Goal: Task Accomplishment & Management: Manage account settings

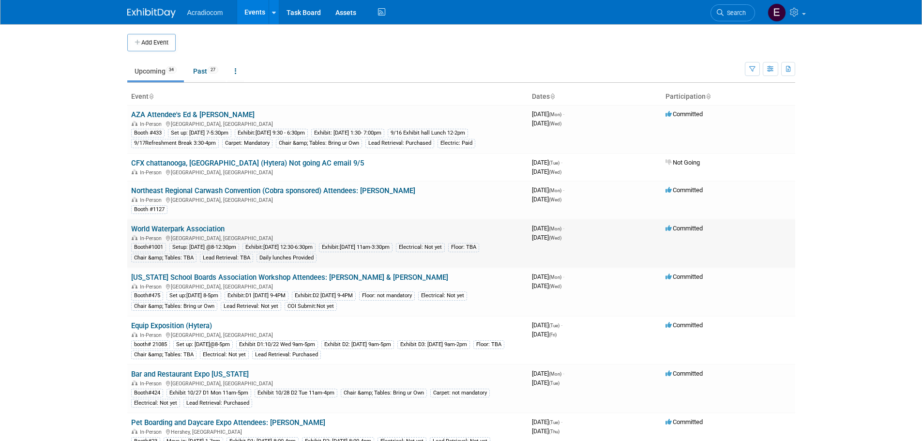
scroll to position [48, 0]
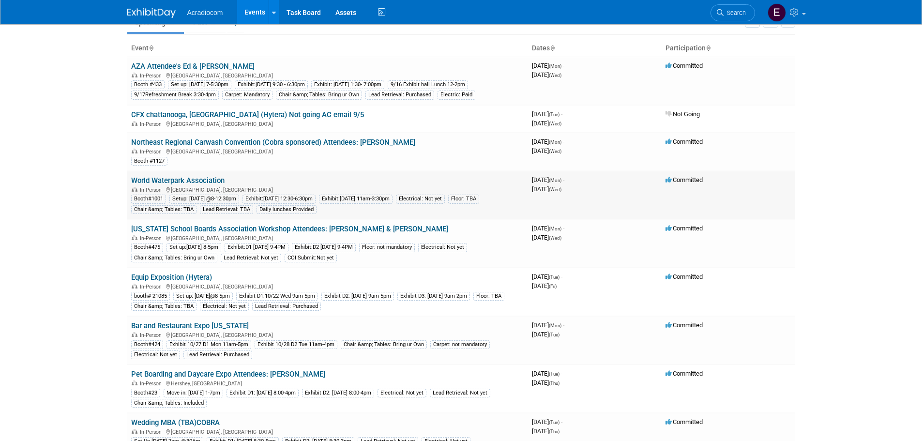
click at [207, 172] on td "World Waterpark Association In-Person Lake Buena Vista, FL Booth#1001 Setup: Tu…" at bounding box center [327, 195] width 401 height 48
click at [205, 177] on link "World Waterpark Association" at bounding box center [177, 180] width 93 height 9
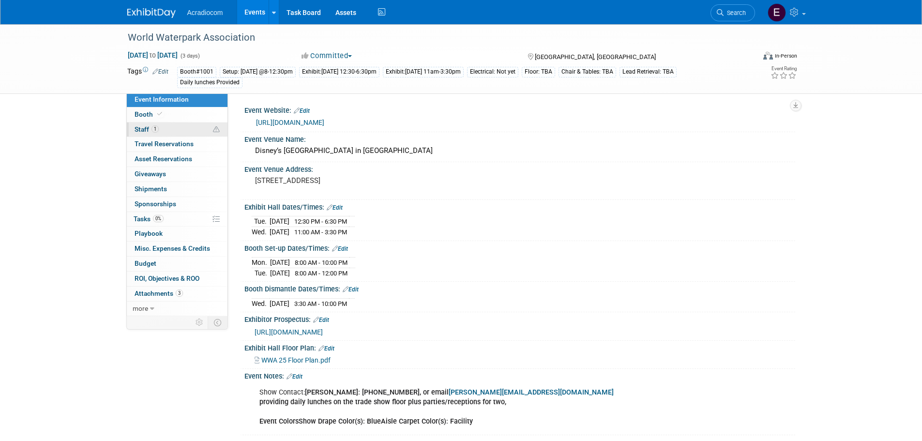
click at [183, 129] on link "1 Staff 1" at bounding box center [177, 129] width 101 height 15
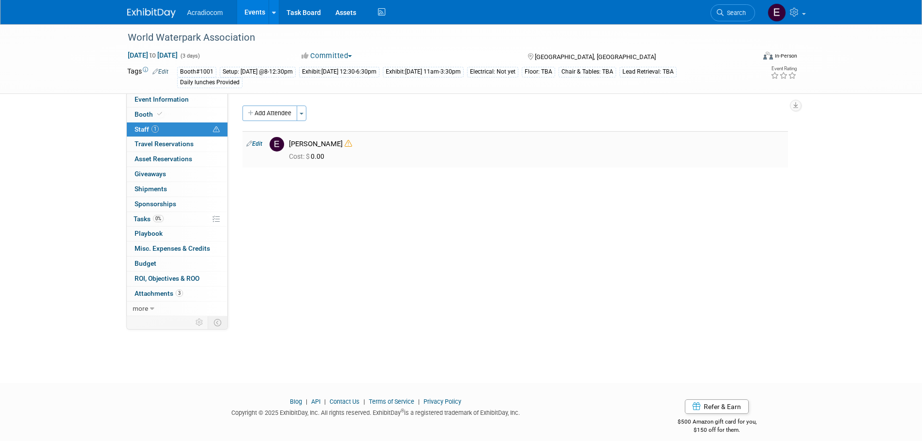
click at [345, 146] on icon at bounding box center [348, 143] width 7 height 7
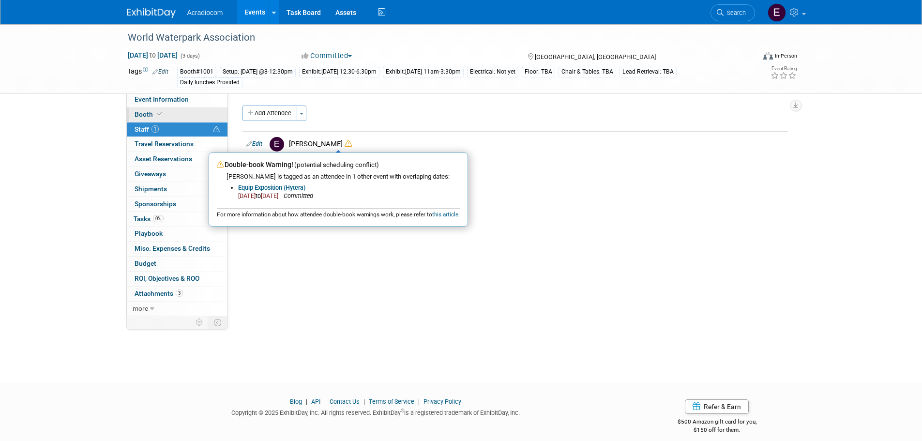
click at [185, 112] on link "Booth" at bounding box center [177, 114] width 101 height 15
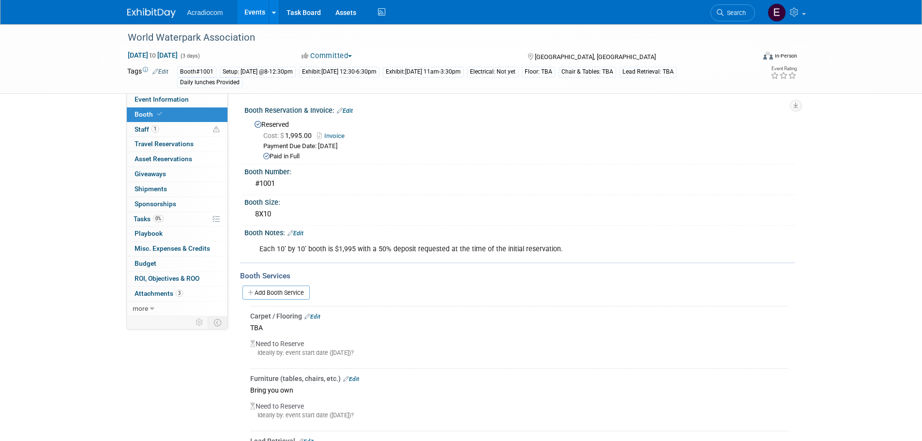
scroll to position [194, 0]
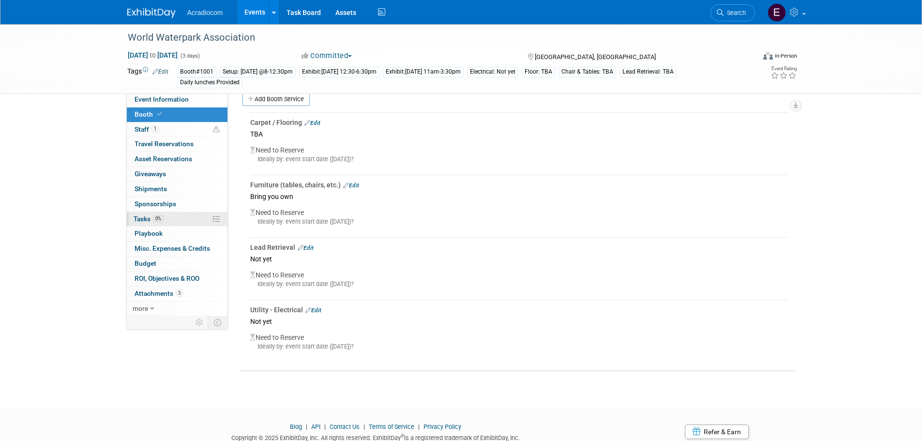
click at [185, 213] on link "0% Tasks 0%" at bounding box center [177, 219] width 101 height 15
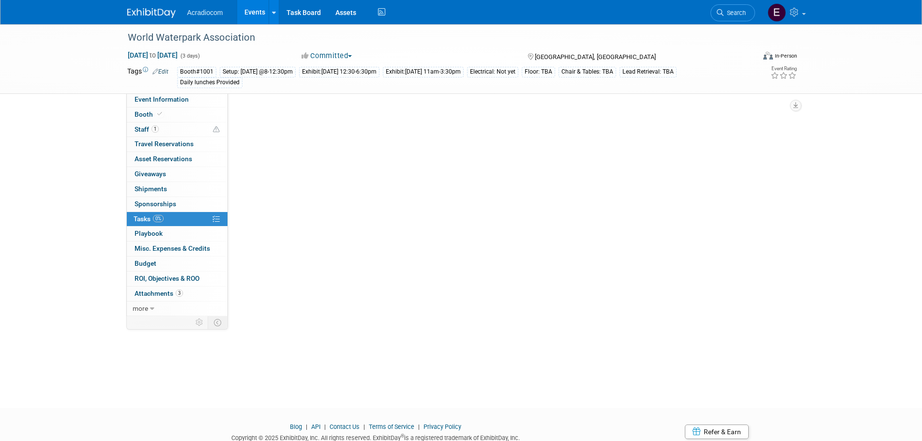
scroll to position [0, 0]
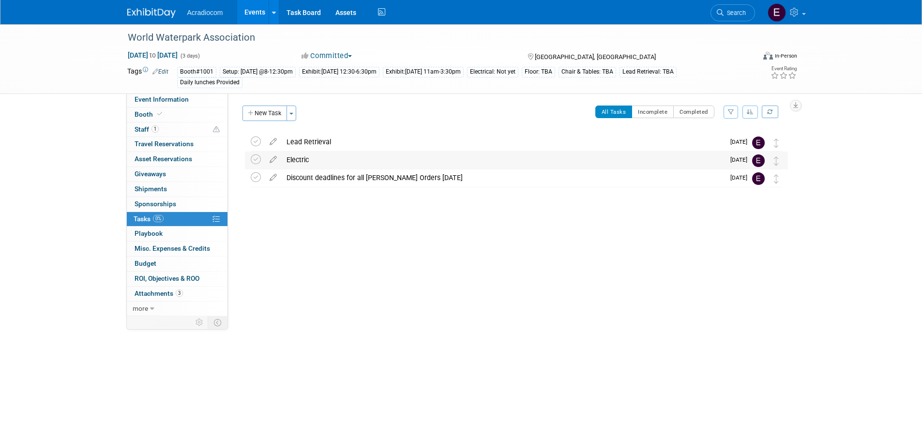
click at [303, 159] on div "Electric" at bounding box center [503, 160] width 443 height 16
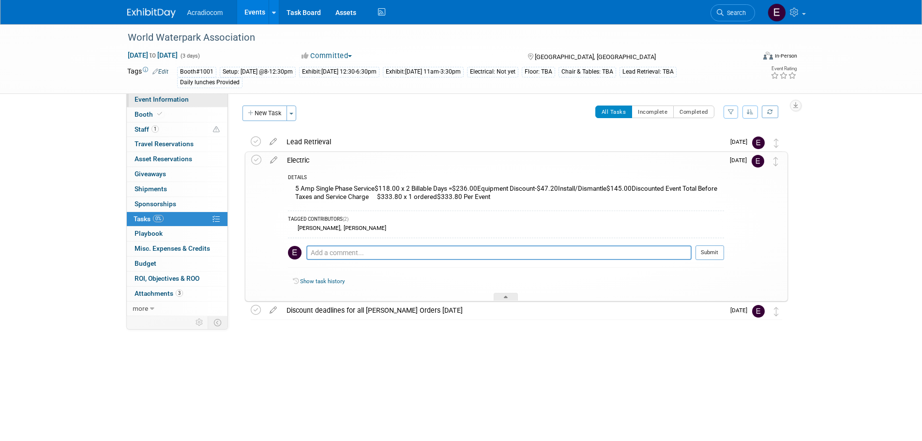
click at [187, 101] on span "Event Information" at bounding box center [162, 99] width 54 height 8
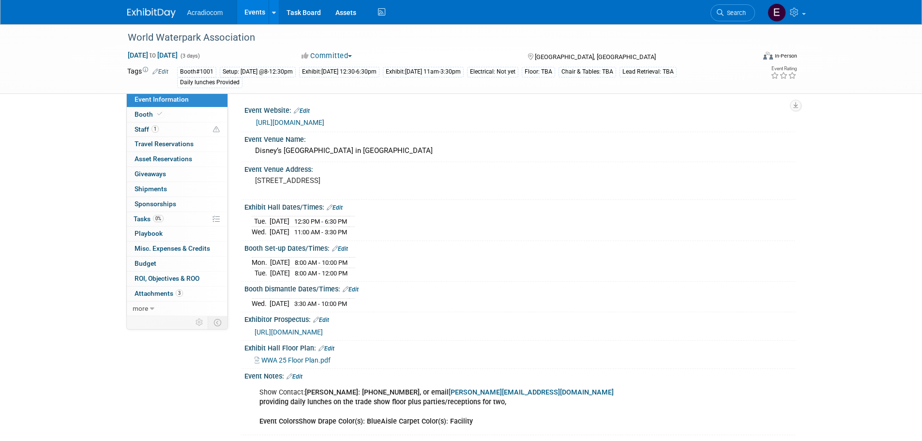
click at [315, 119] on link "https://www.wwashow.org/exhibitor-info/" at bounding box center [290, 123] width 68 height 8
click at [184, 217] on link "0% Tasks 0%" at bounding box center [177, 219] width 101 height 15
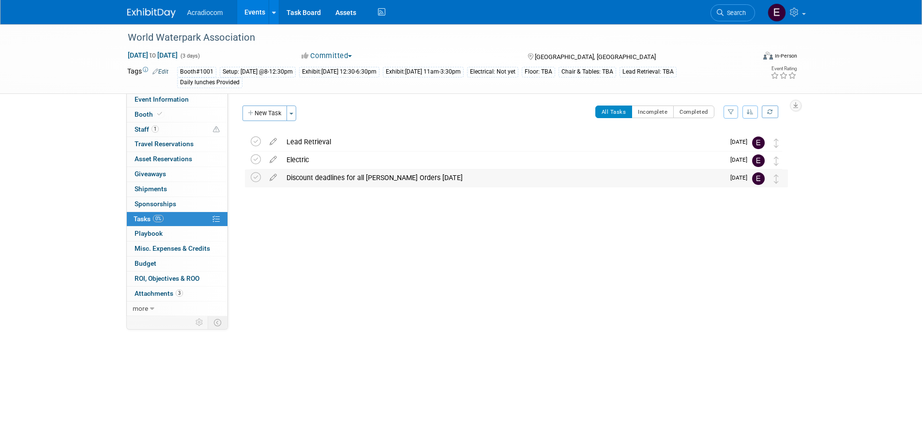
click at [350, 174] on div "Discount deadlines for all shepard Orders 9/30/25" at bounding box center [503, 177] width 443 height 16
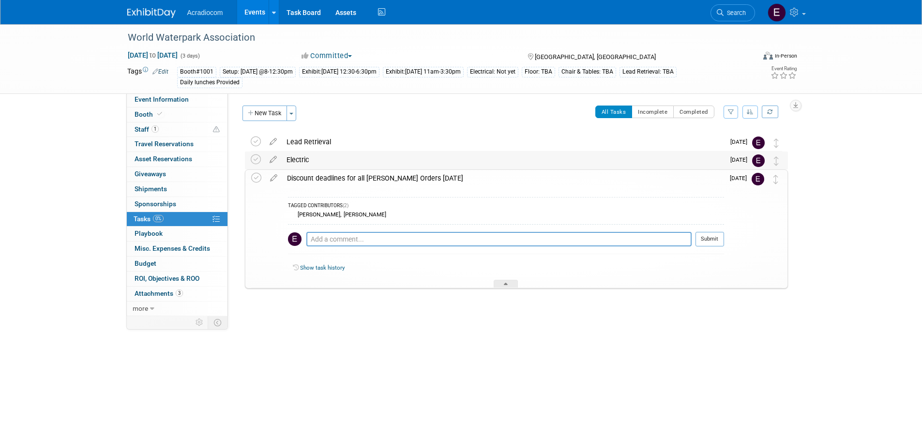
click at [323, 159] on div "Electric" at bounding box center [503, 160] width 443 height 16
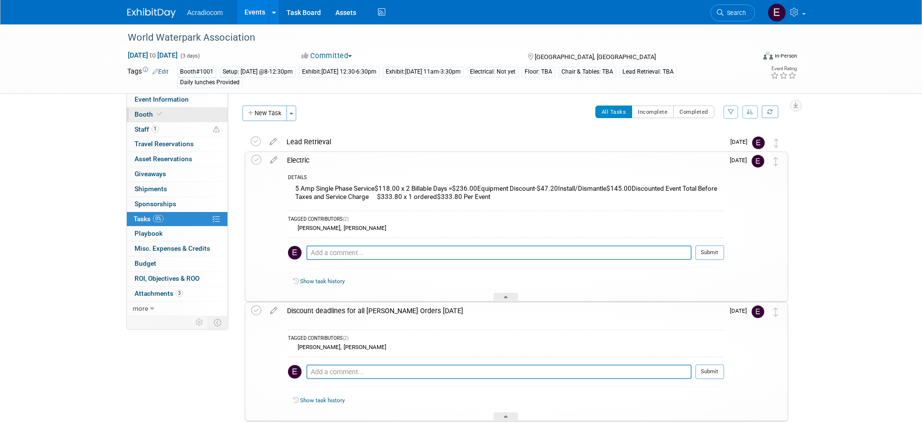
click at [166, 110] on link "Booth" at bounding box center [177, 114] width 101 height 15
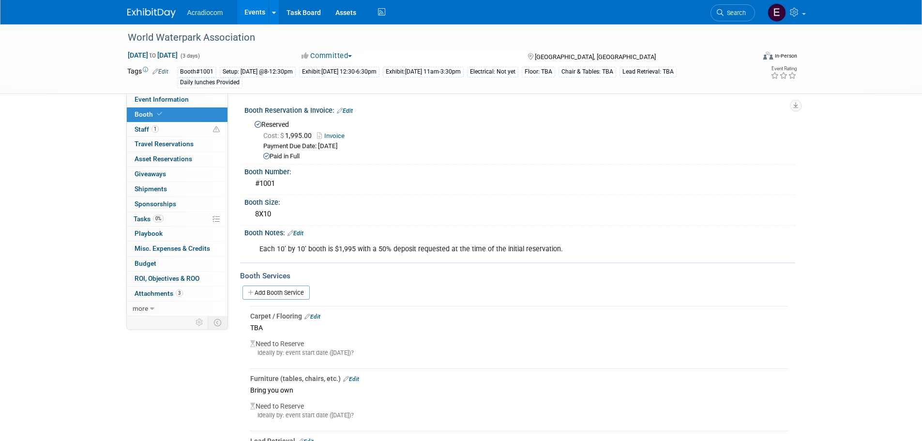
click at [335, 135] on link "Invoice" at bounding box center [333, 135] width 32 height 7
click at [174, 290] on span "Attachments 3" at bounding box center [159, 293] width 48 height 8
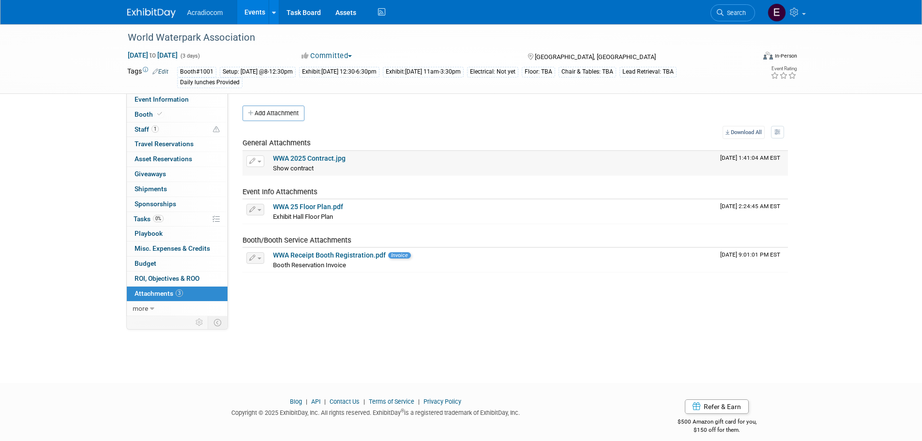
click at [332, 160] on link "WWA 2025 Contract.jpg" at bounding box center [309, 158] width 73 height 8
click at [158, 212] on link "0% Tasks 0%" at bounding box center [177, 219] width 101 height 15
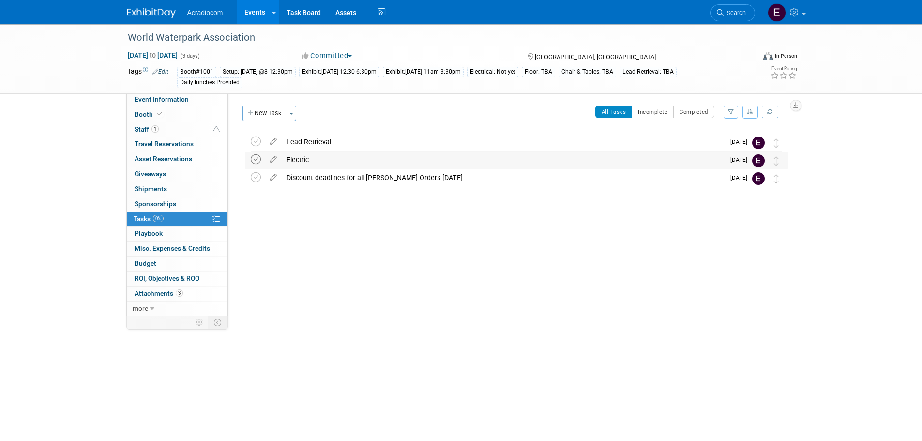
click at [254, 158] on icon at bounding box center [256, 159] width 10 height 10
click at [166, 73] on link "Edit" at bounding box center [160, 71] width 16 height 7
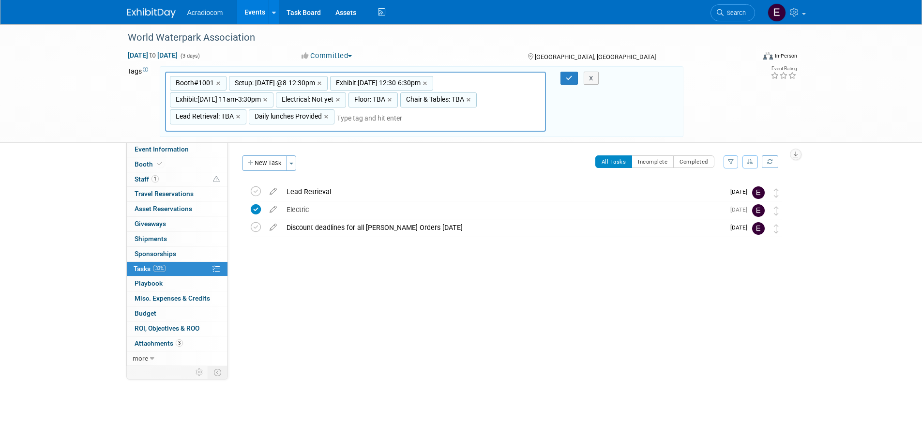
click at [318, 95] on span "Electrical: Not yet" at bounding box center [307, 99] width 54 height 10
type input "Electrical: Not yet"
click at [318, 95] on span "Electrical: Not yet" at bounding box center [307, 99] width 54 height 10
type input "Electrical: Not yet"
type input "Booth#1001, Setup: Tue 10/21 @8-12:30pm, Exhibit:10/21 Tue 12:30-6:30pm, Exhibi…"
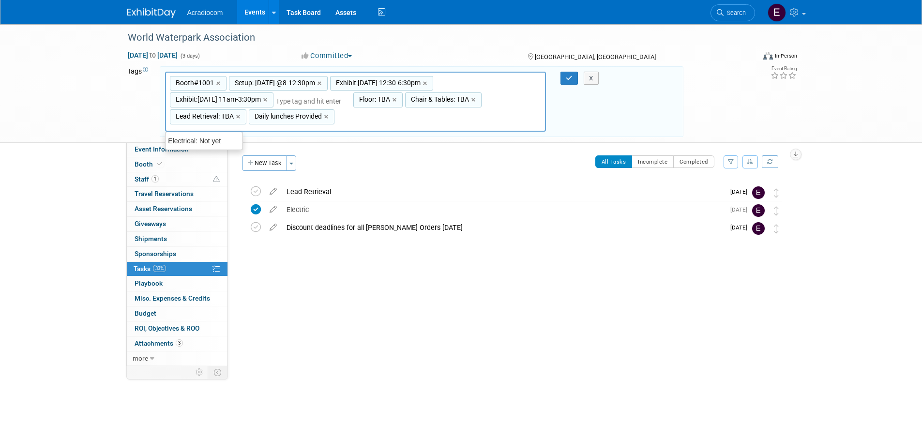
click at [318, 95] on div "Booth#1001, Setup: Tue 10/21 @8-12:30pm, Exhibit:10/21 Tue 12:30-6:30pm, Exhibi…" at bounding box center [355, 102] width 381 height 61
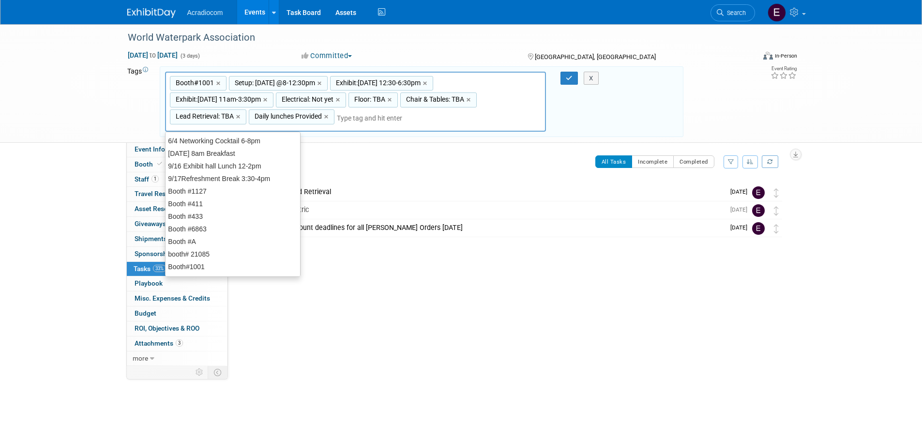
click at [318, 96] on span "Electrical: Not yet" at bounding box center [307, 99] width 54 height 10
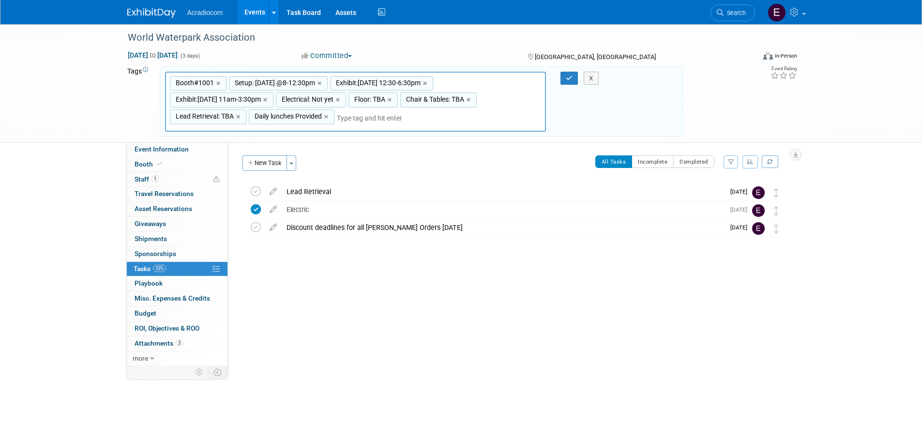
click at [334, 95] on span "Electrical: Not yet" at bounding box center [307, 99] width 54 height 10
type input "Electrical: Not yet"
click at [349, 98] on input "Electrical: Not yet" at bounding box center [314, 101] width 77 height 10
type input "Electrical: Purchased"
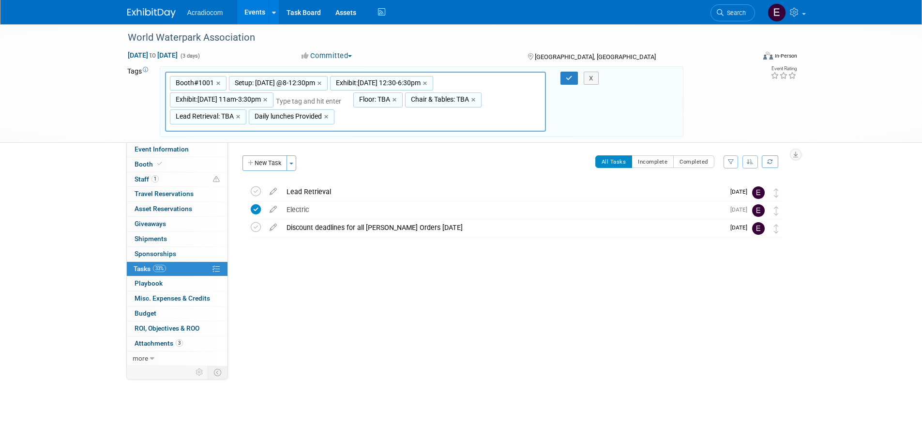
type input "Booth#1001, Setup: Tue 10/21 @8-12:30pm, Exhibit:10/21 Tue 12:30-6:30pm, Exhibi…"
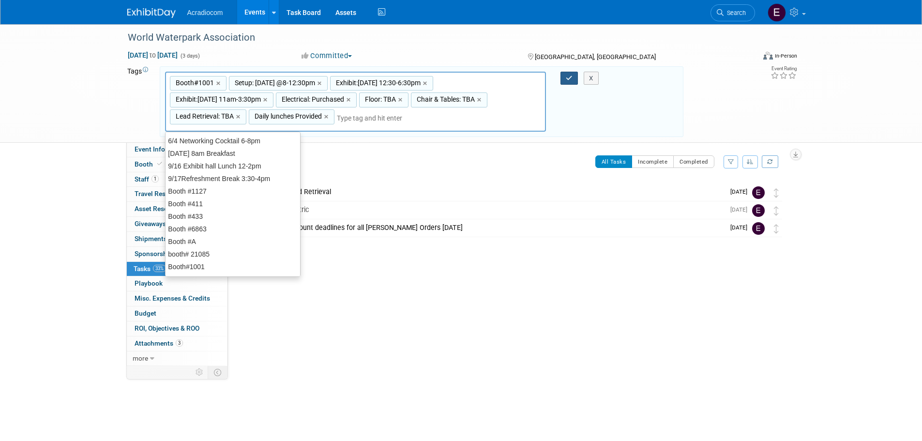
click at [572, 76] on icon "button" at bounding box center [569, 78] width 7 height 6
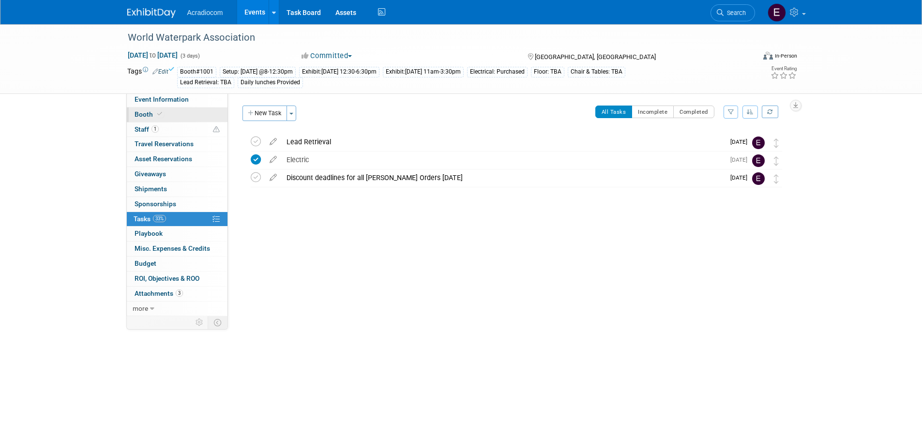
click at [160, 119] on link "Booth" at bounding box center [177, 114] width 101 height 15
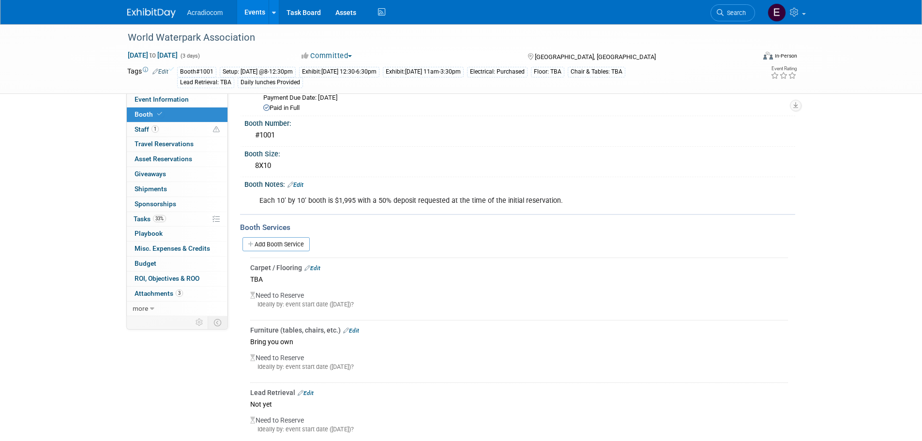
scroll to position [143, 0]
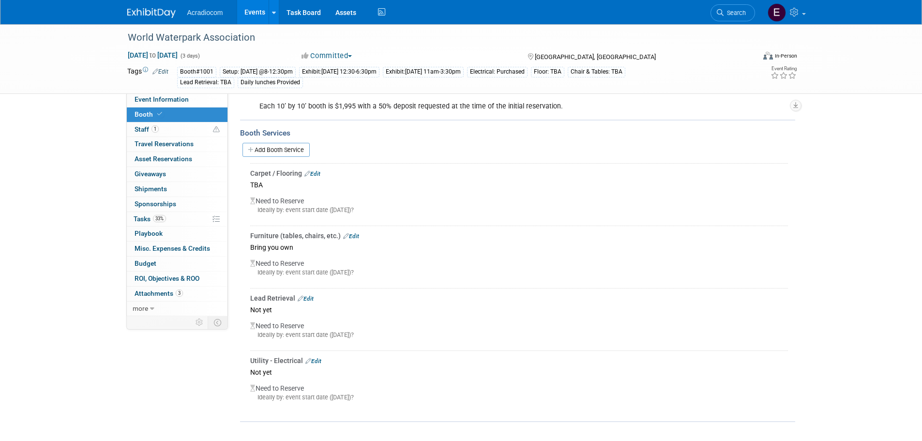
click at [316, 360] on link "Edit" at bounding box center [313, 361] width 16 height 7
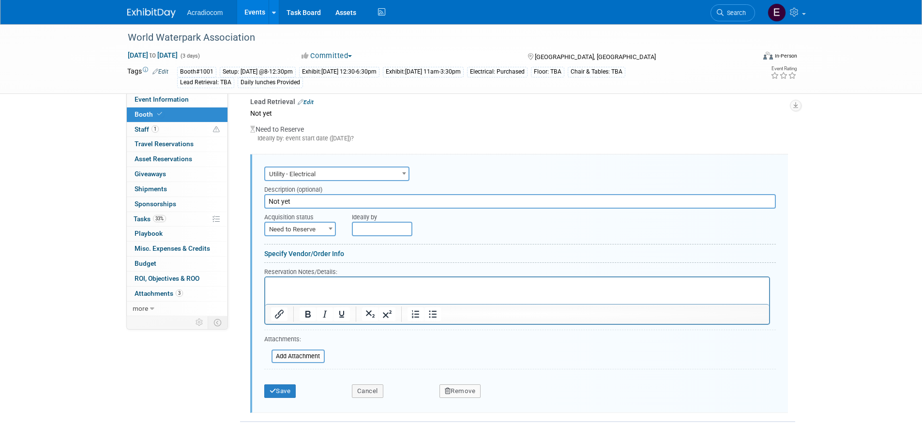
scroll to position [0, 0]
click at [309, 227] on span "Need to Reserve" at bounding box center [300, 230] width 70 height 14
select select "2"
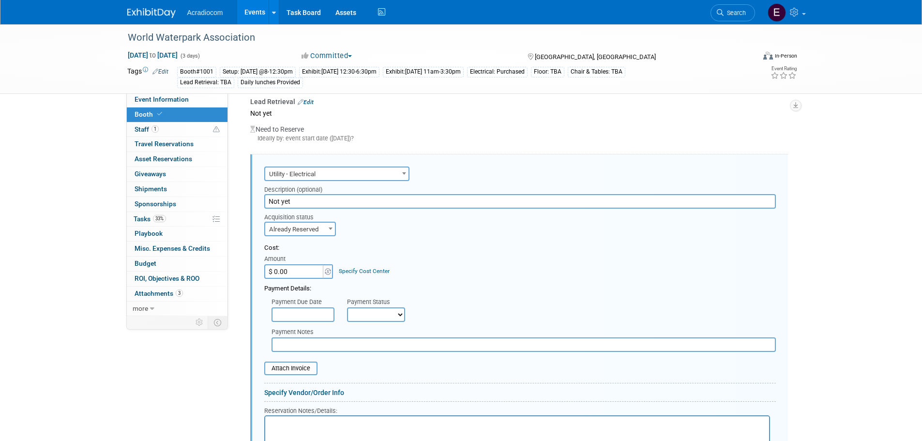
click at [281, 277] on input "$ 0.00" at bounding box center [294, 271] width 61 height 15
paste input "324.62"
type input "$ 324.62"
click at [437, 242] on form "Audio / Video Carpet / Flooring Catering / Food / Beverage Floral / Decorative …" at bounding box center [520, 353] width 512 height 378
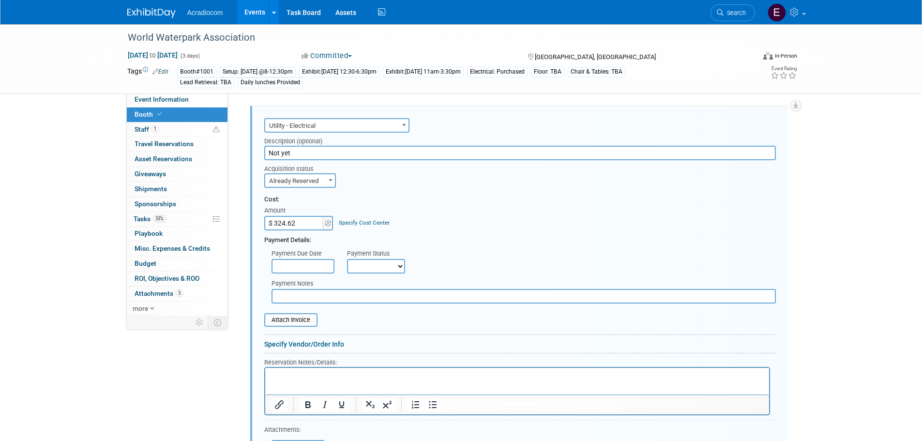
scroll to position [436, 0]
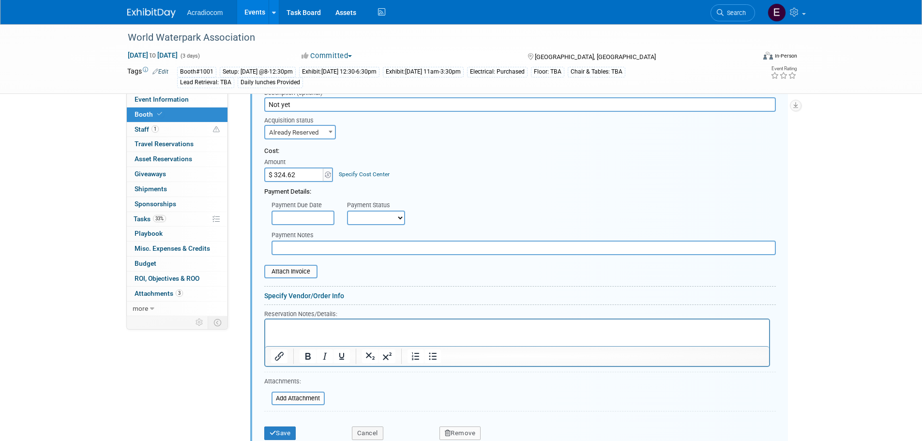
click at [309, 102] on input "Not yet" at bounding box center [520, 104] width 512 height 15
paste input "1 x 5 Amp Single Phase Service"
type input "1 x 5 Amp Single Phase Service"
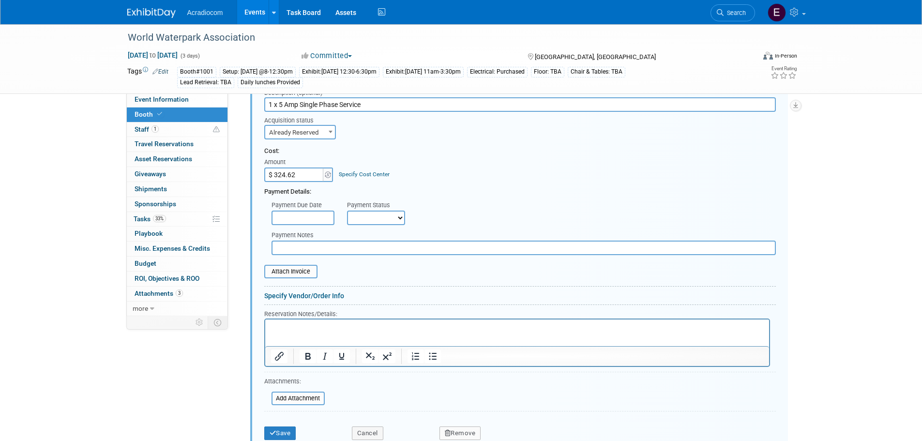
click at [296, 220] on input "text" at bounding box center [303, 218] width 63 height 15
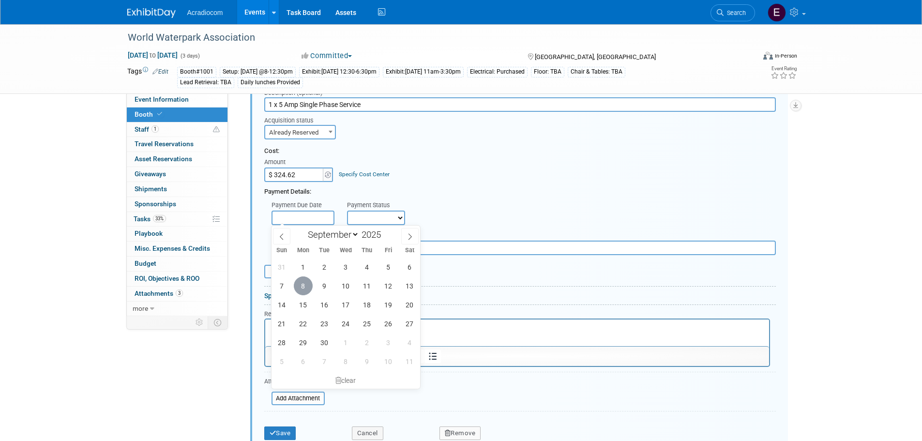
click at [307, 290] on span "8" at bounding box center [303, 285] width 19 height 19
type input "Sep 8, 2025"
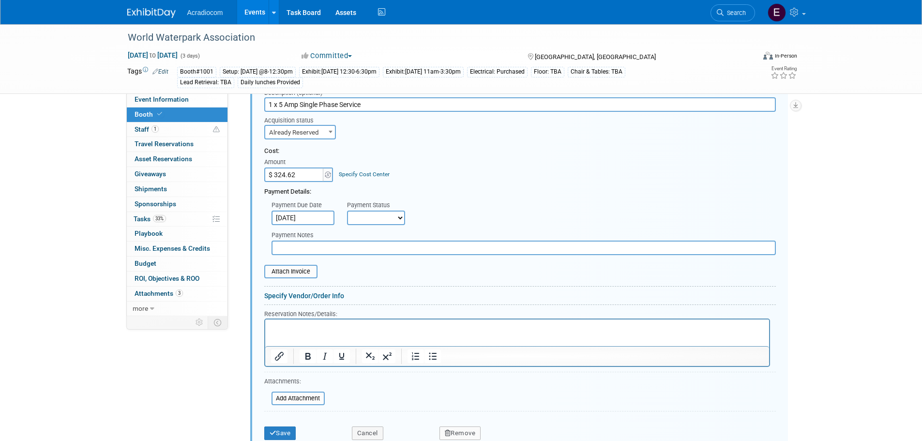
click at [358, 211] on select "Not Paid Yet Partially Paid Paid in Full" at bounding box center [376, 218] width 58 height 15
click at [347, 211] on select "Not Paid Yet Partially Paid Paid in Full" at bounding box center [376, 218] width 58 height 15
click at [368, 214] on select "Not Paid Yet Partially Paid Paid in Full" at bounding box center [376, 218] width 58 height 15
select select "1"
click at [347, 211] on select "Not Paid Yet Partially Paid Paid in Full" at bounding box center [376, 218] width 58 height 15
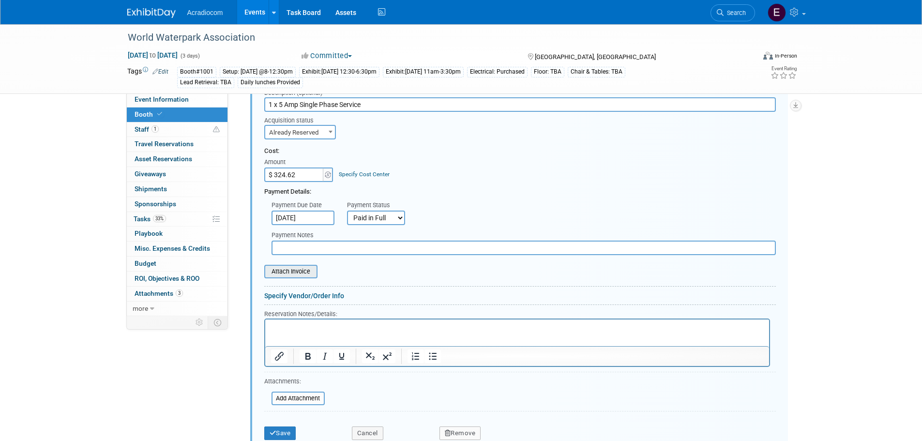
click at [302, 271] on input "file" at bounding box center [258, 272] width 115 height 12
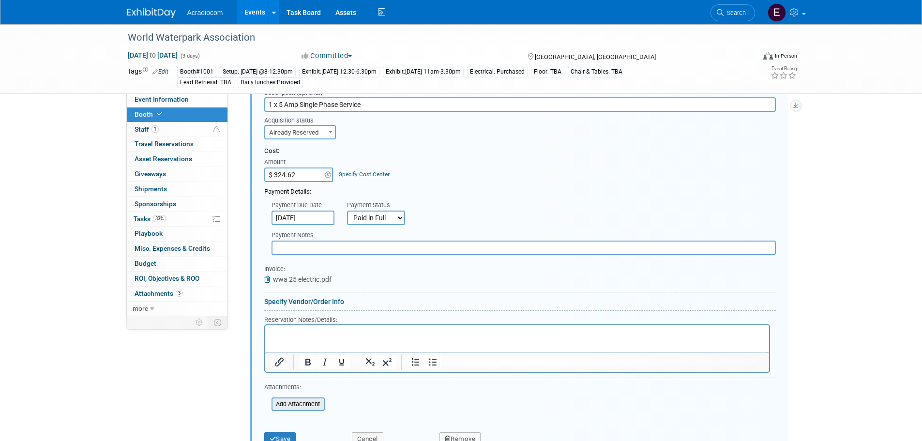
scroll to position [485, 0]
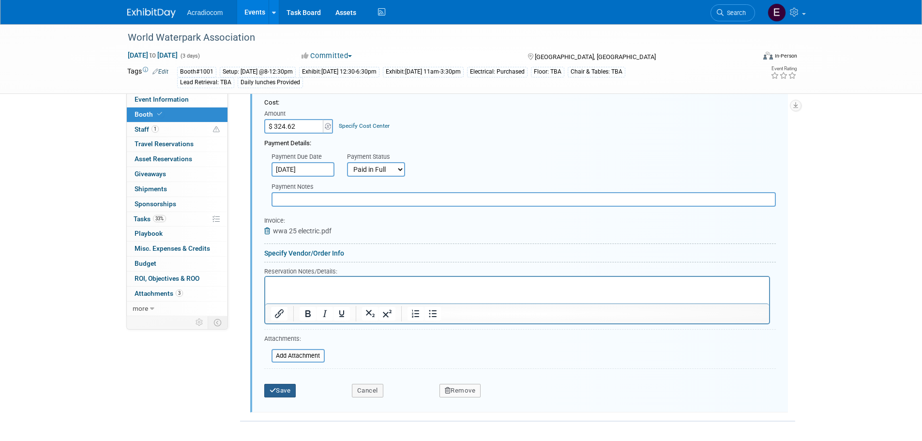
click at [290, 387] on button "Save" at bounding box center [280, 391] width 32 height 14
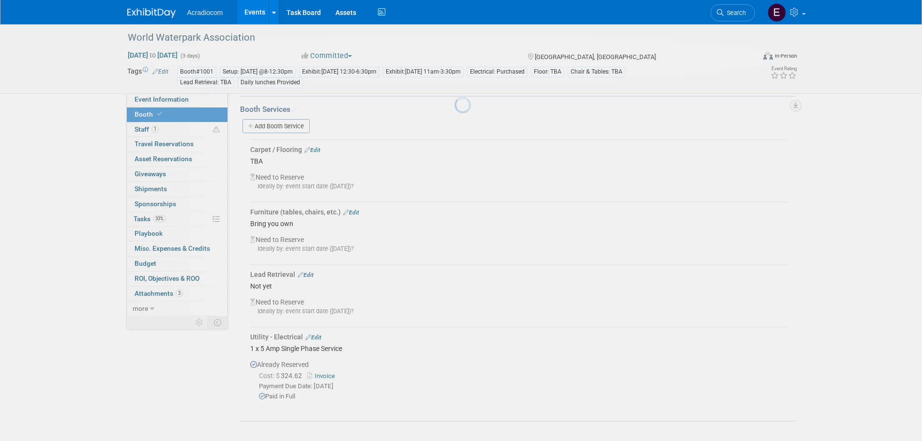
scroll to position [166, 0]
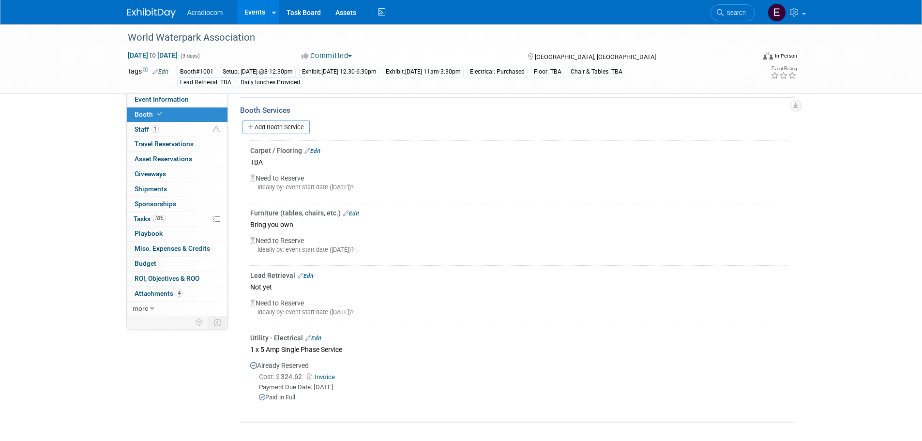
click at [130, 11] on img at bounding box center [151, 13] width 48 height 10
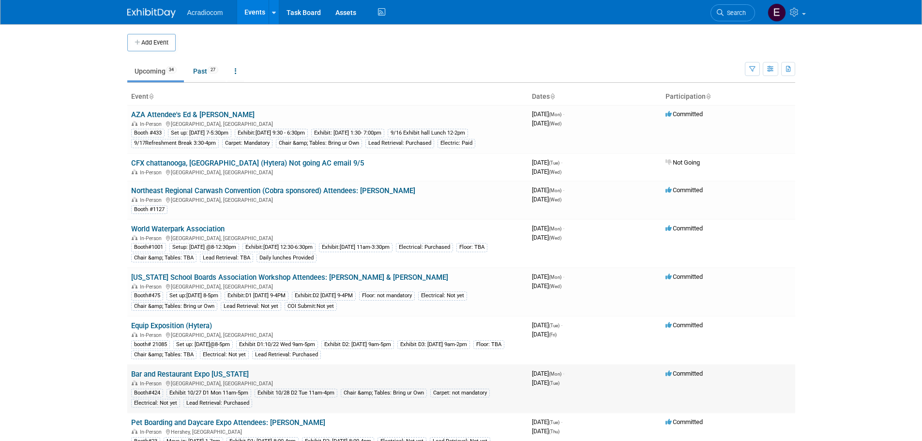
scroll to position [145, 0]
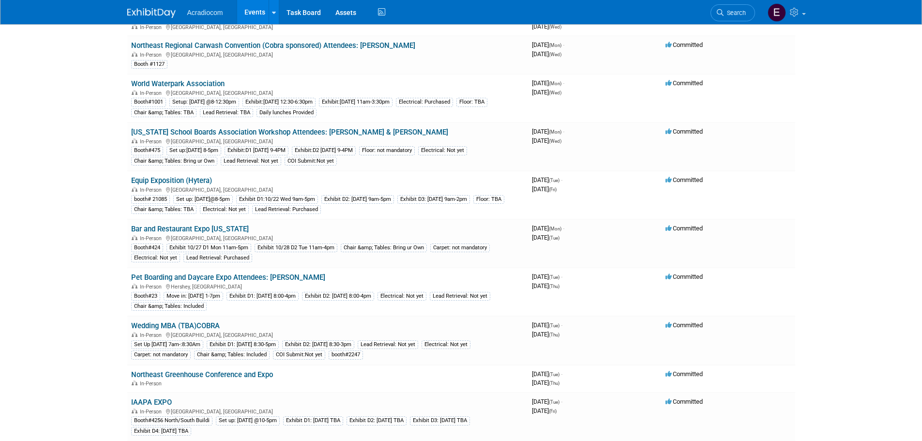
click at [224, 274] on link "Pet Boarding and Daycare Expo Attendees: [PERSON_NAME]" at bounding box center [228, 277] width 194 height 9
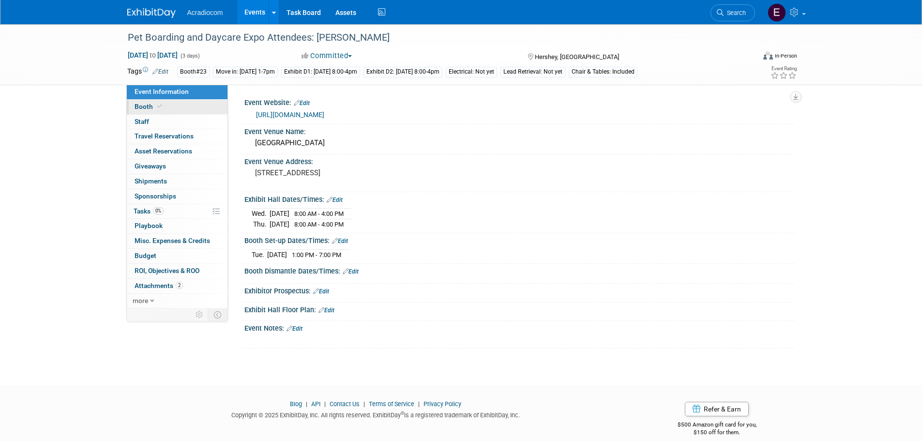
click at [187, 103] on link "Booth" at bounding box center [177, 107] width 101 height 15
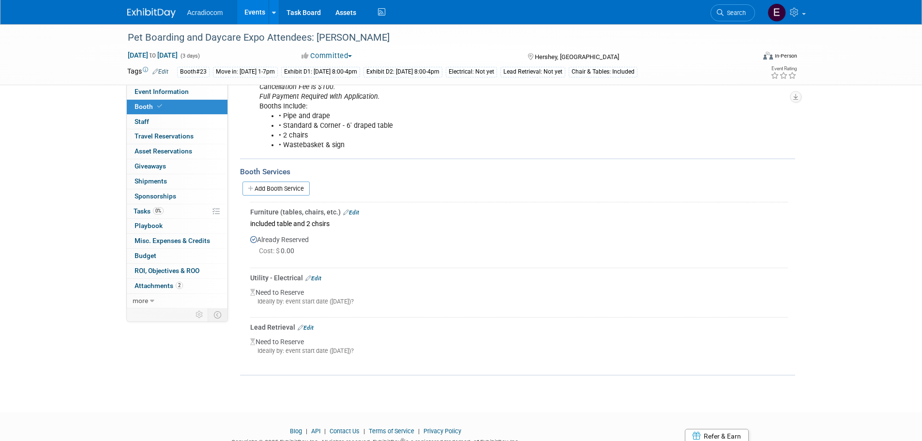
scroll to position [281, 0]
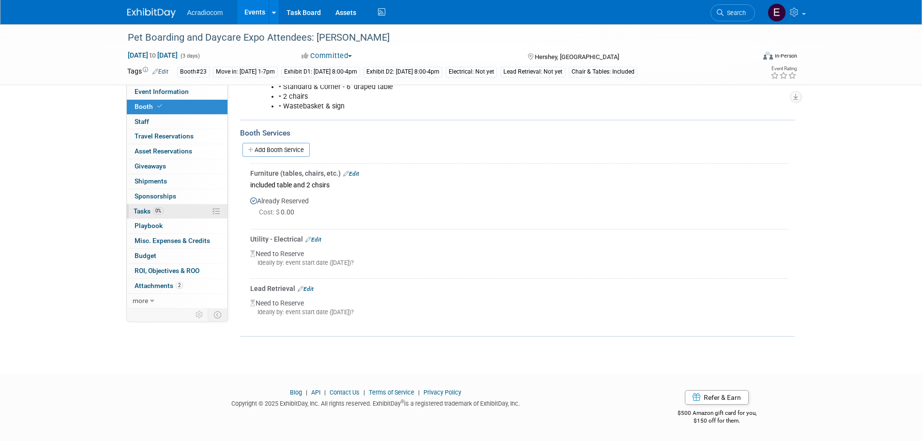
click at [192, 209] on link "0% Tasks 0%" at bounding box center [177, 211] width 101 height 15
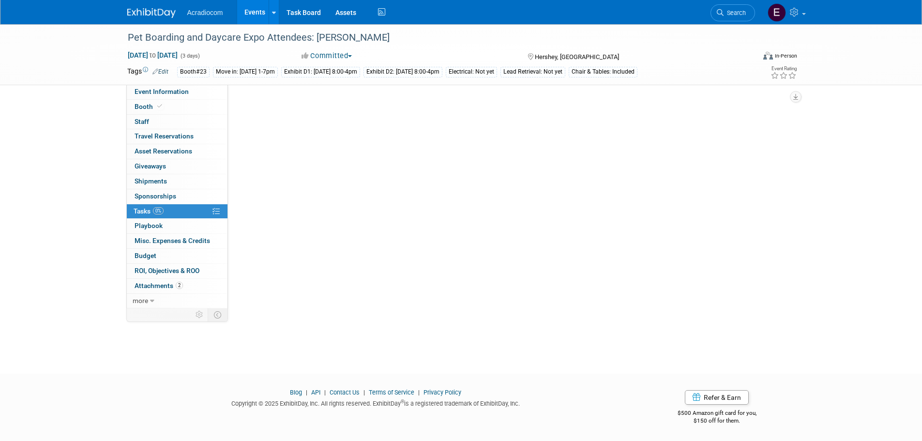
scroll to position [0, 0]
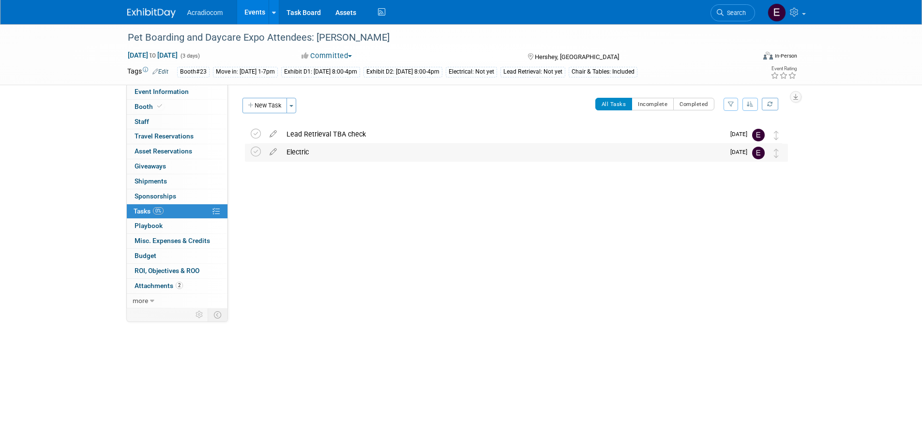
click at [289, 147] on div "Electric" at bounding box center [503, 152] width 443 height 16
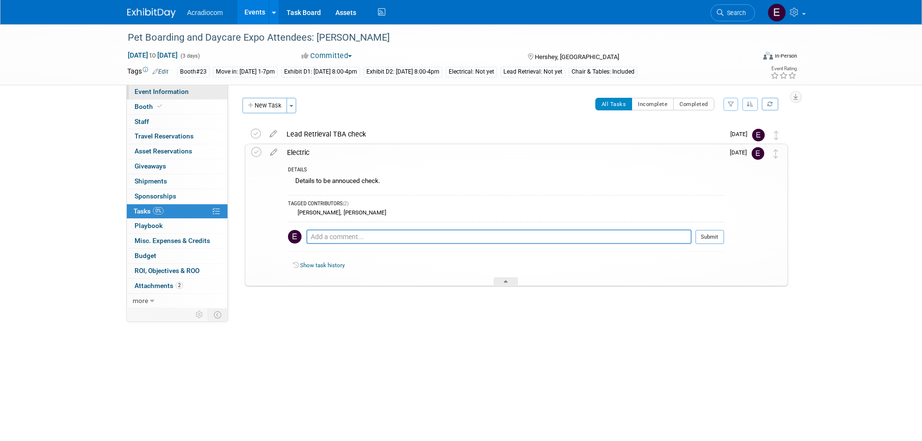
click at [179, 98] on link "Event Information" at bounding box center [177, 92] width 101 height 15
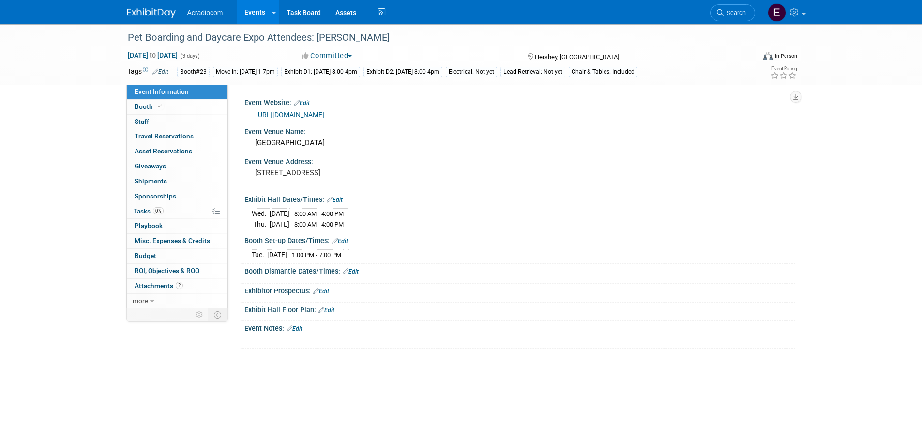
click at [298, 118] on link "https://www.barkleighshows.com/pbd-expo/" at bounding box center [290, 115] width 68 height 8
click at [169, 210] on link "0% Tasks 0%" at bounding box center [177, 211] width 101 height 15
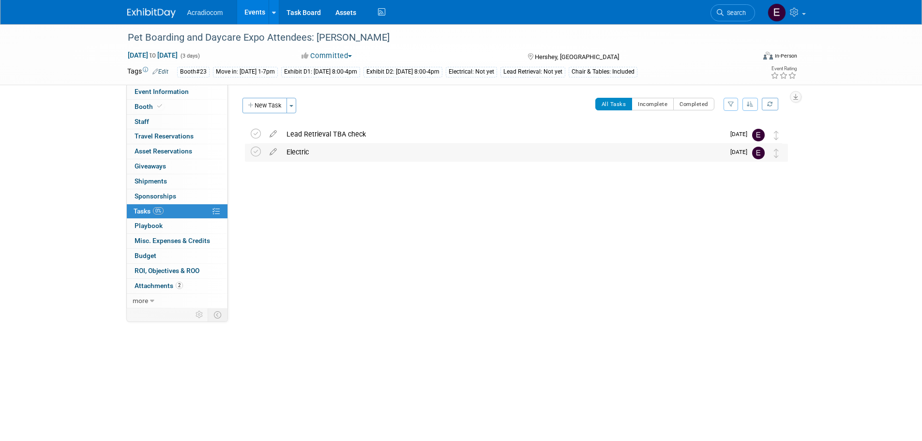
click at [748, 152] on span "Sep 9" at bounding box center [741, 152] width 22 height 7
click at [277, 147] on icon at bounding box center [273, 150] width 17 height 12
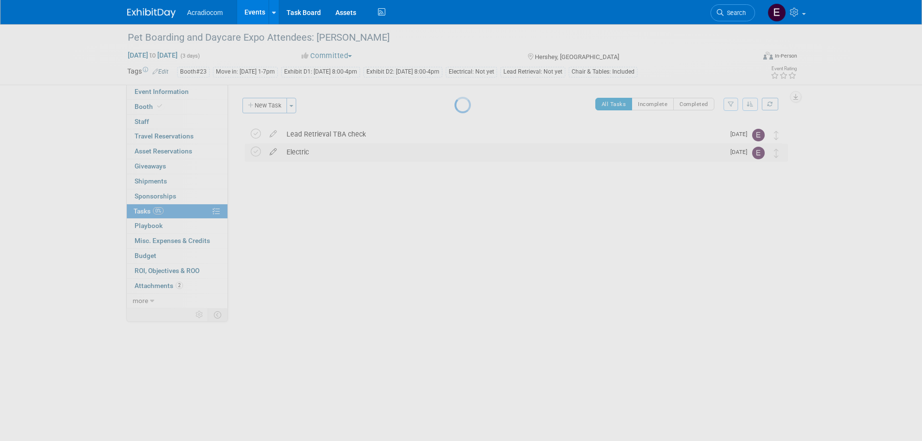
select select "8"
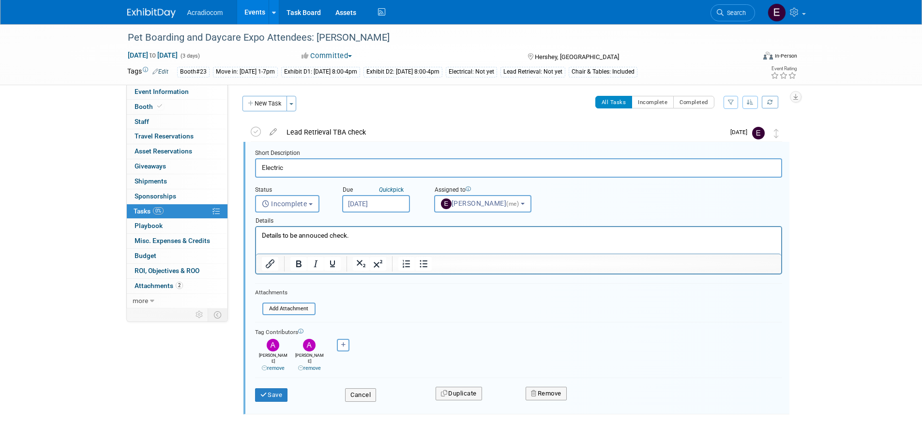
click at [368, 201] on input "Sep 9, 2025" at bounding box center [376, 203] width 68 height 17
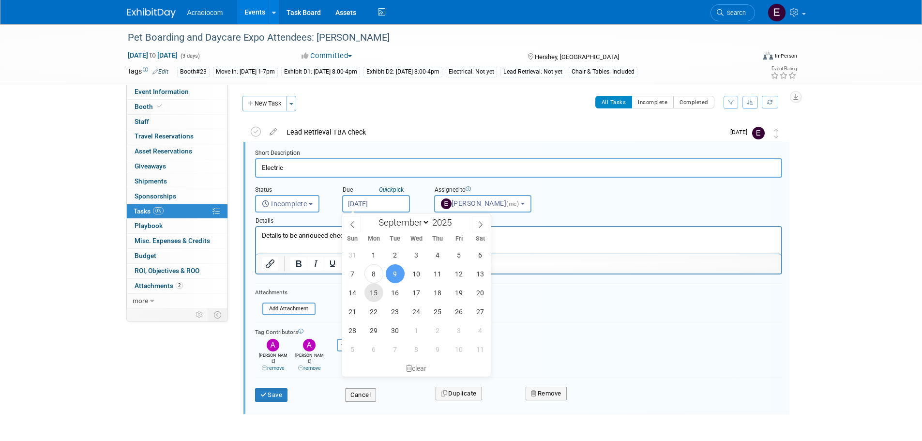
click at [383, 291] on span "15" at bounding box center [374, 292] width 19 height 19
type input "Sep 15, 2025"
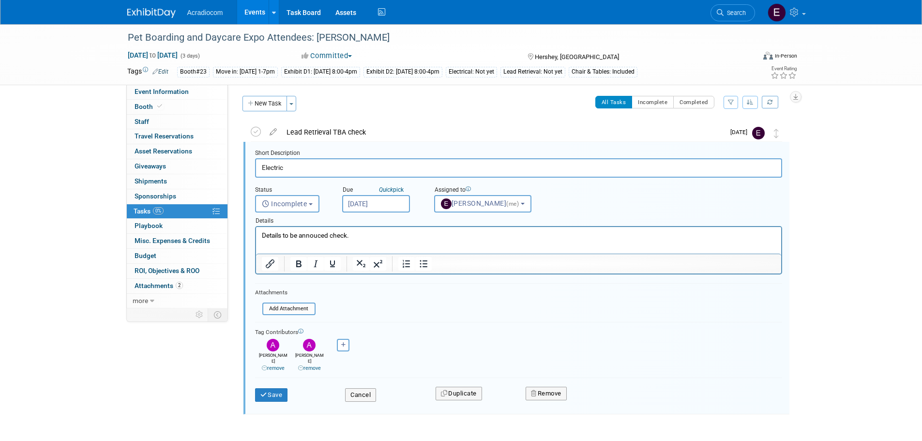
click at [367, 240] on p "Details to be annouced check." at bounding box center [518, 235] width 514 height 9
click at [254, 391] on div "Save" at bounding box center [293, 392] width 91 height 20
click at [264, 392] on icon "submit" at bounding box center [264, 395] width 8 height 6
